Goal: Task Accomplishment & Management: Use online tool/utility

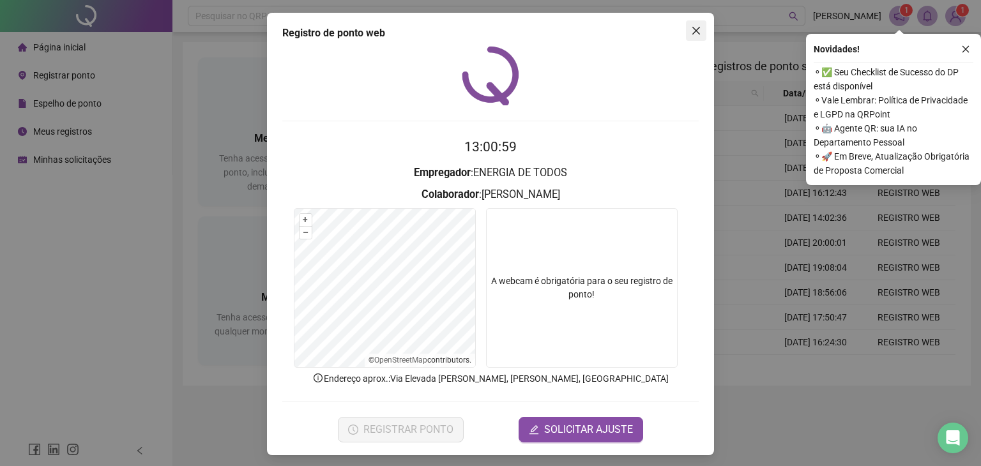
click at [692, 26] on icon "close" at bounding box center [696, 31] width 10 height 10
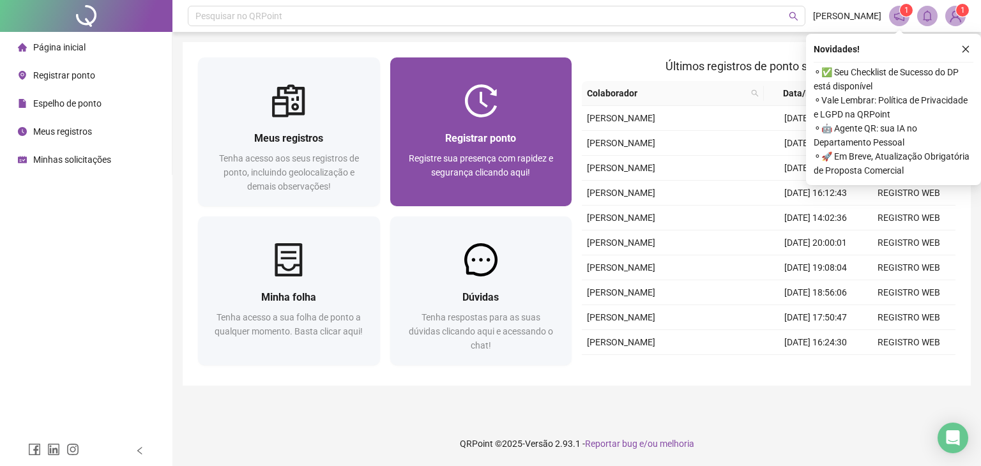
click at [511, 150] on div "Registrar ponto Registre sua presença com rapidez e segurança clicando aqui!" at bounding box center [481, 161] width 151 height 63
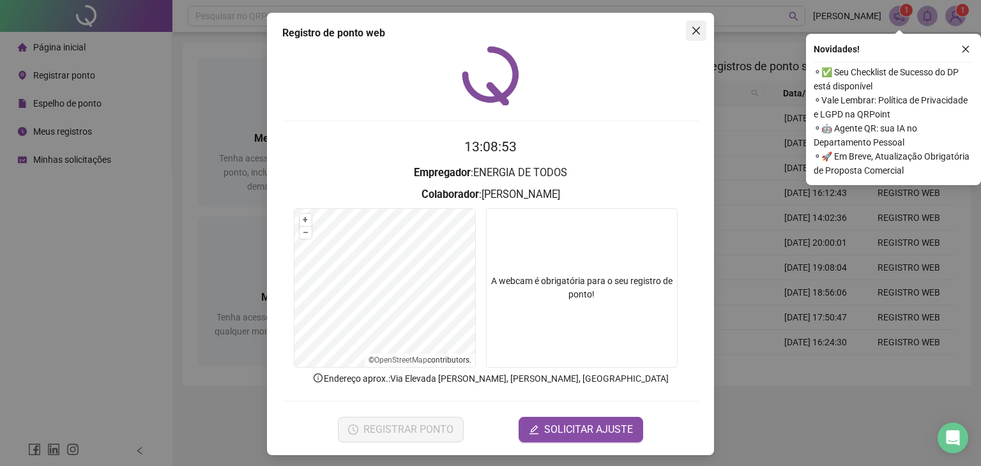
click at [691, 26] on icon "close" at bounding box center [696, 31] width 10 height 10
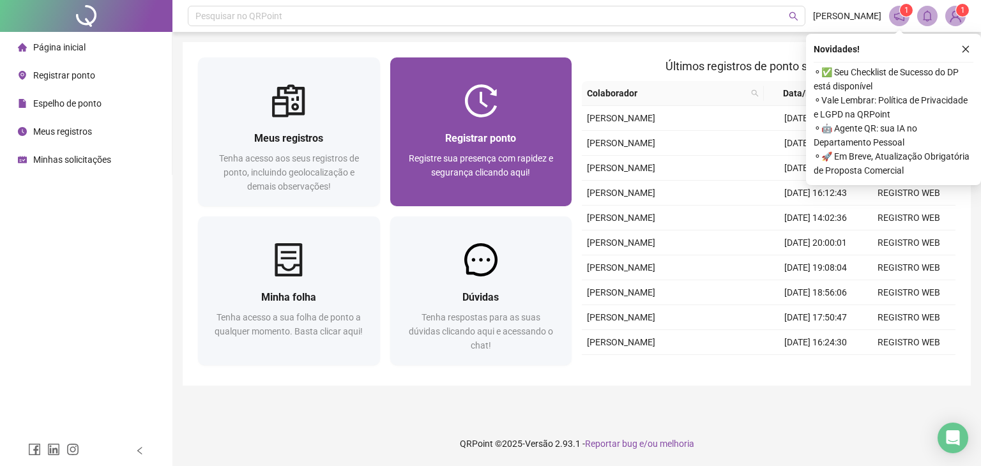
click at [462, 149] on div "Registrar ponto Registre sua presença com rapidez e segurança clicando aqui!" at bounding box center [481, 161] width 151 height 63
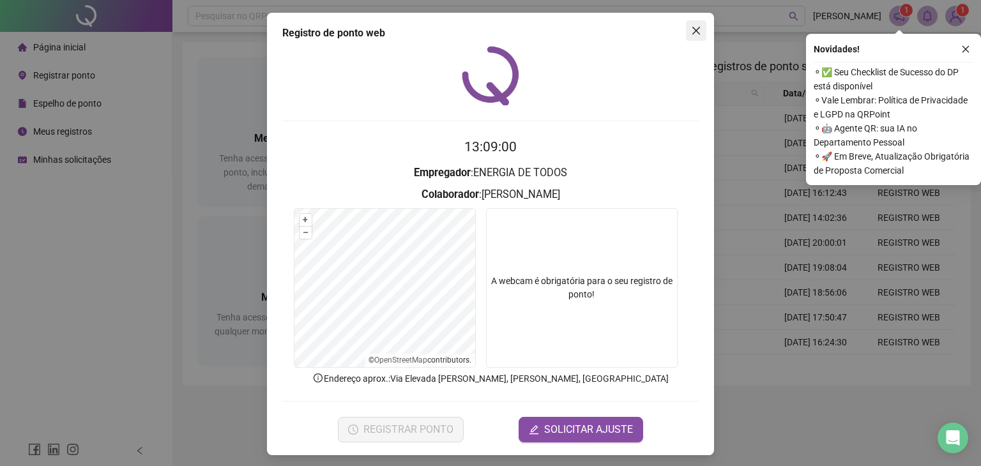
click at [694, 28] on icon "close" at bounding box center [696, 31] width 8 height 8
